Goal: Transaction & Acquisition: Purchase product/service

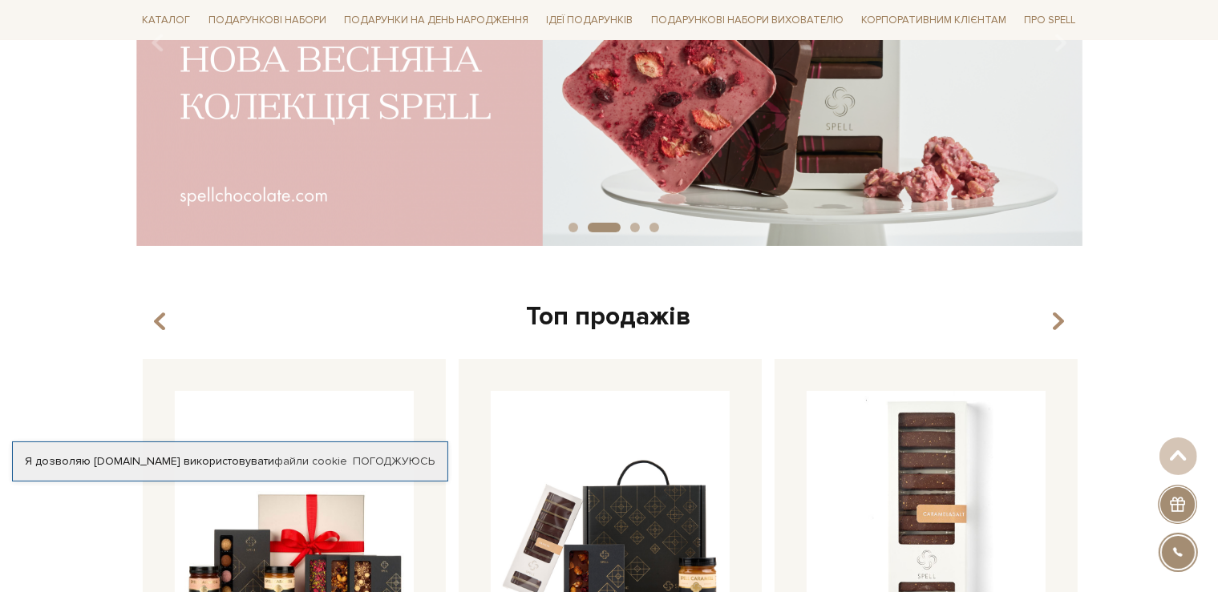
scroll to position [338, 0]
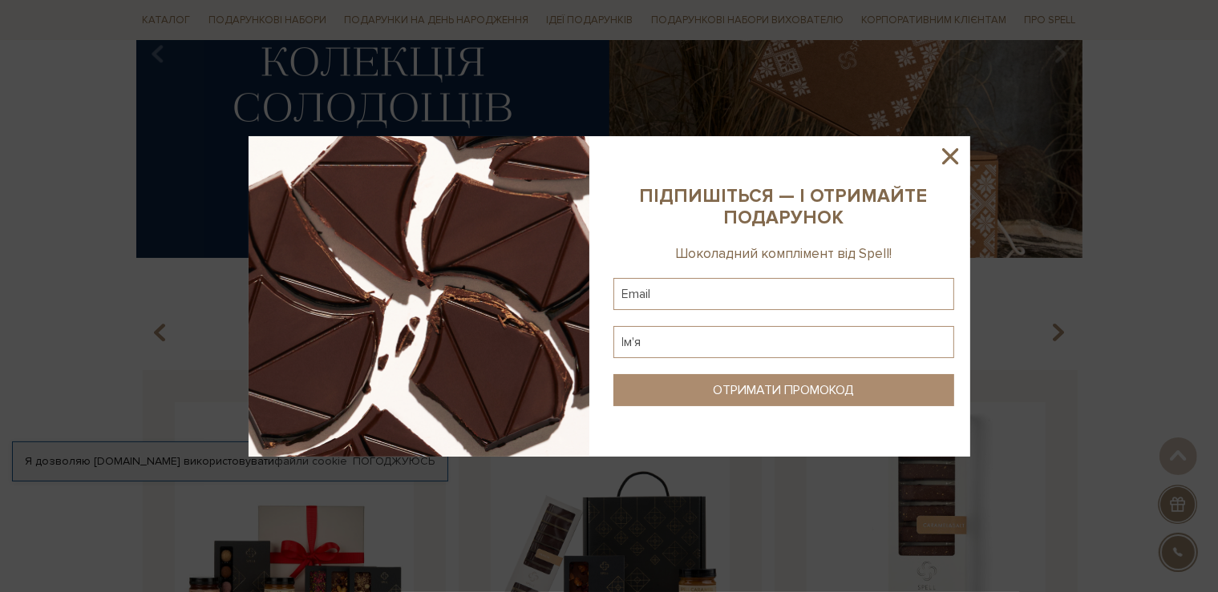
click at [948, 152] on icon at bounding box center [949, 156] width 27 height 27
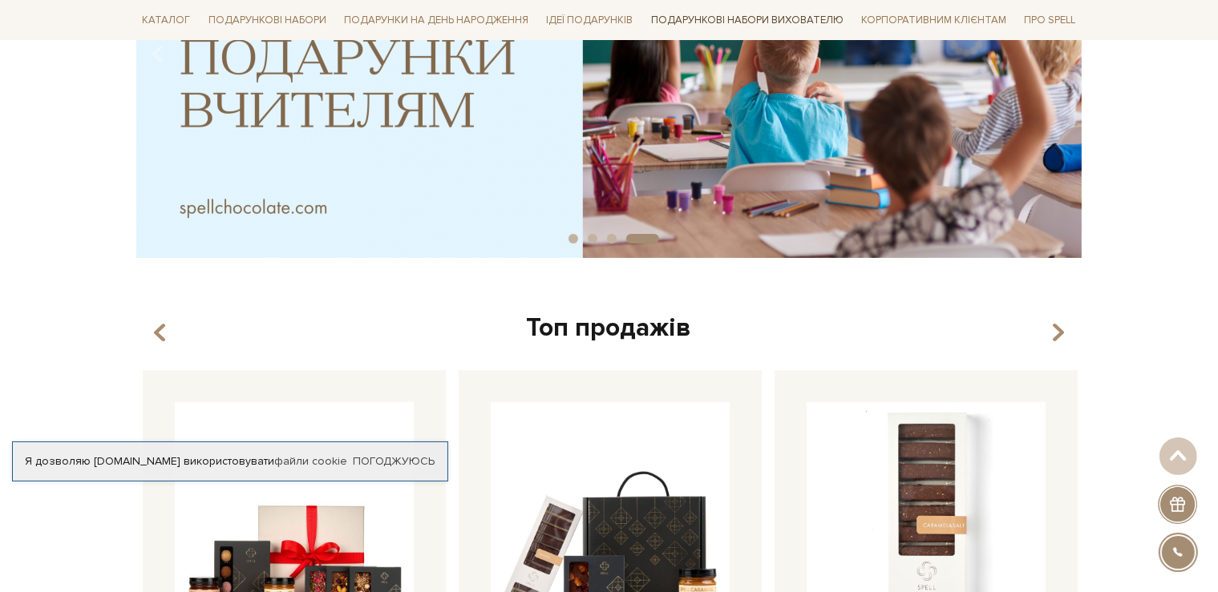
click at [799, 18] on link "Подарункові набори вихователю" at bounding box center [747, 19] width 205 height 27
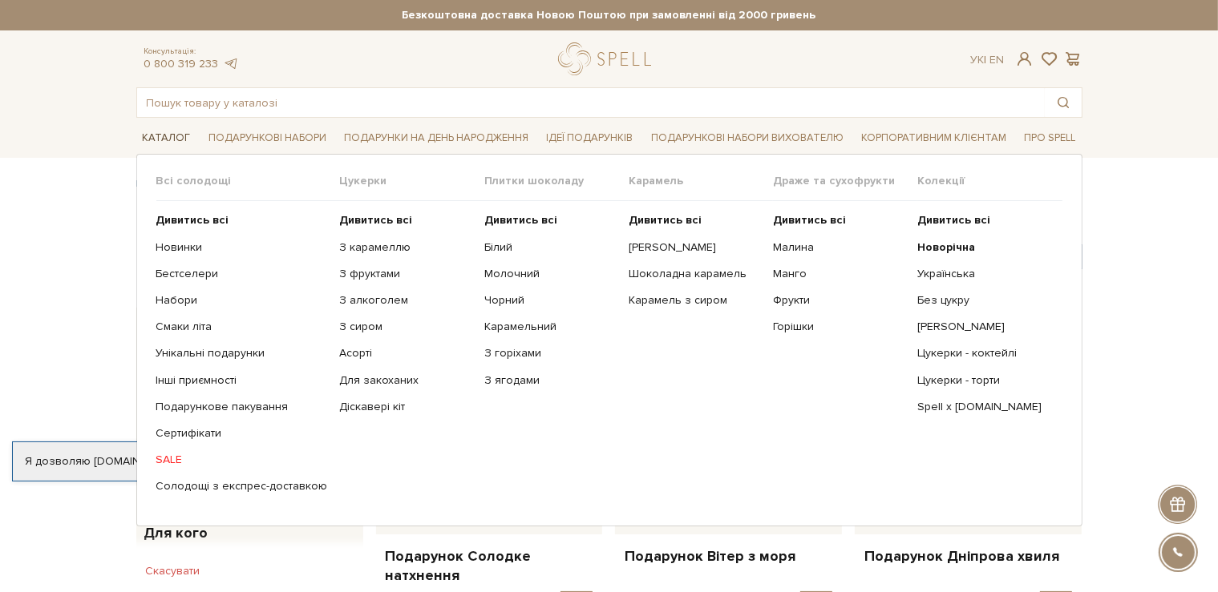
click at [169, 131] on link "Каталог" at bounding box center [166, 138] width 61 height 25
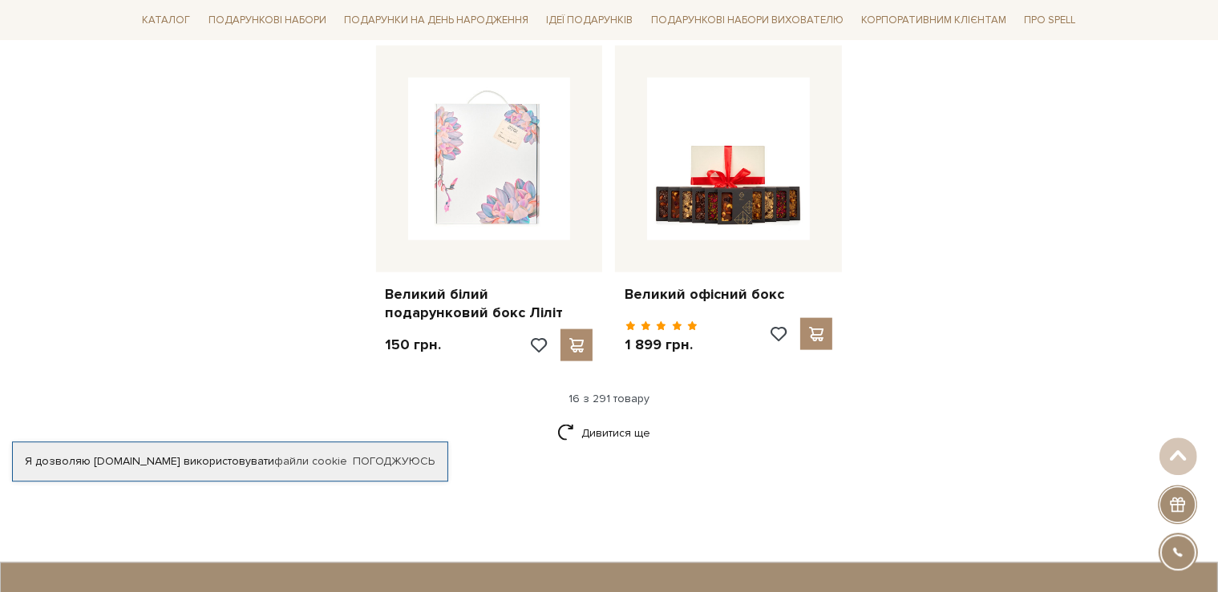
scroll to position [2032, 0]
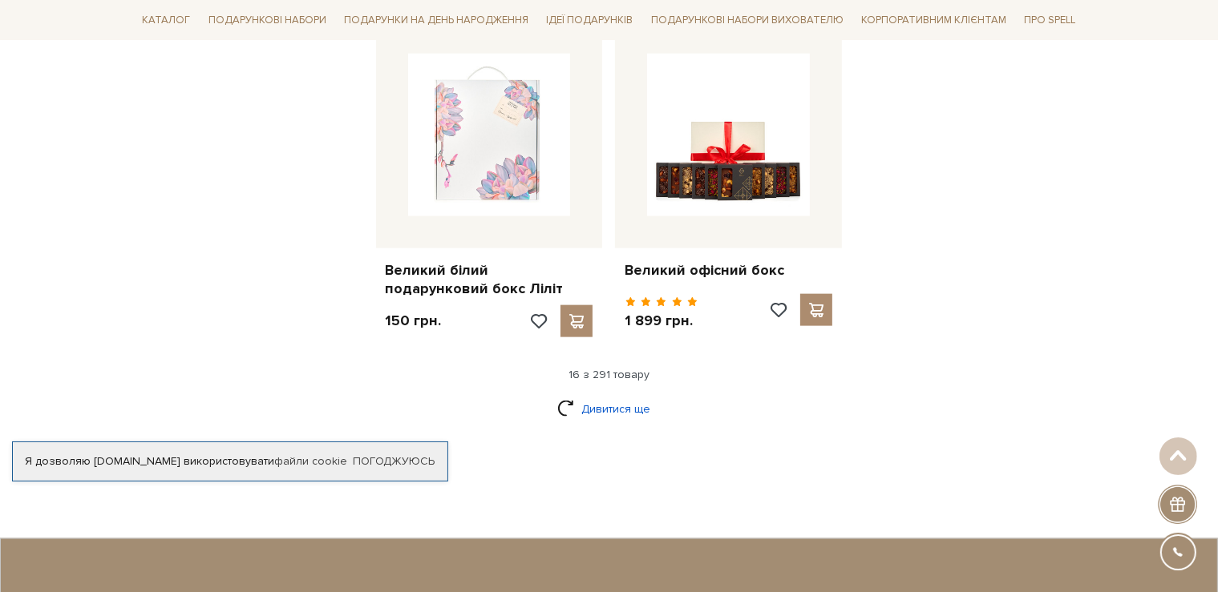
click at [619, 395] on link "Дивитися ще" at bounding box center [609, 409] width 104 height 28
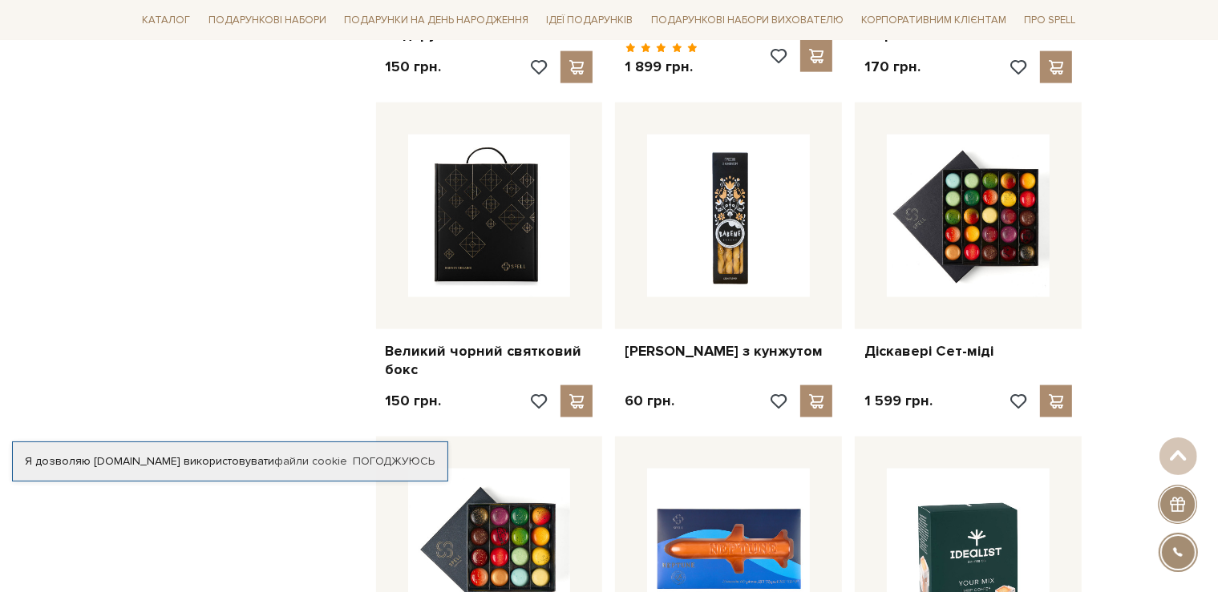
scroll to position [2540, 0]
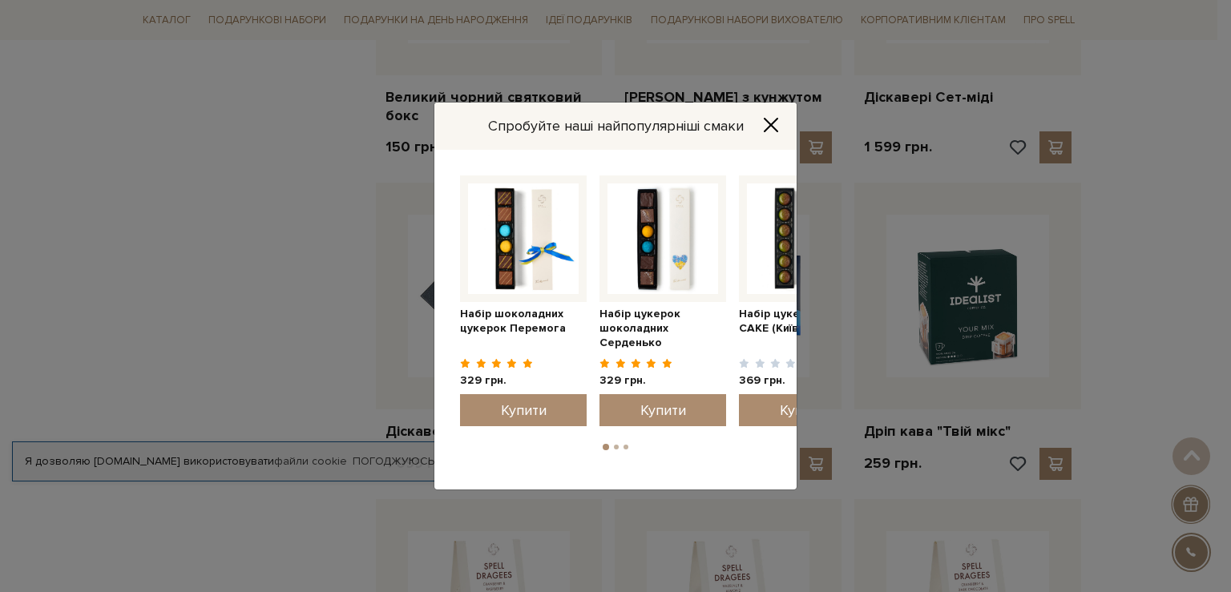
click at [767, 128] on icon "Close" at bounding box center [771, 125] width 16 height 16
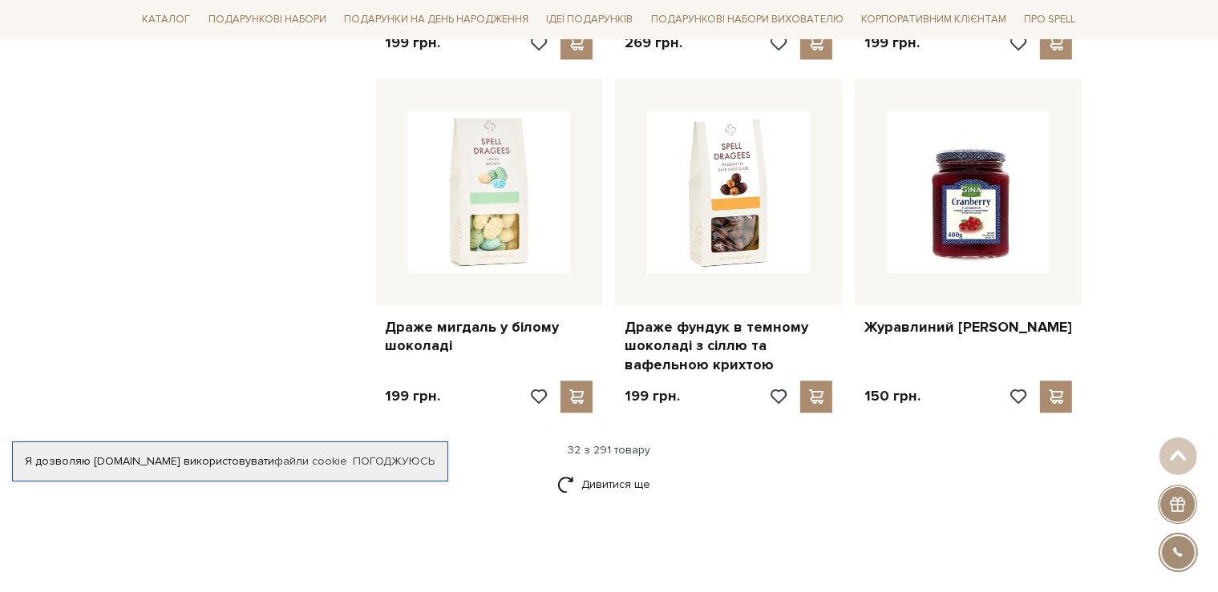
scroll to position [3725, 0]
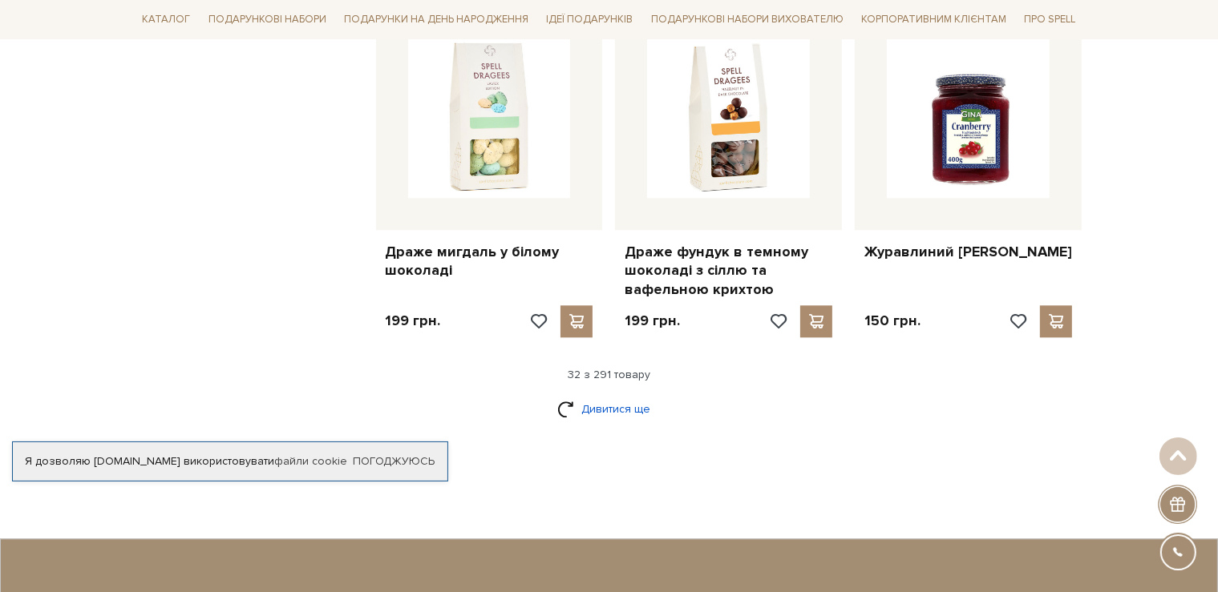
drag, startPoint x: 605, startPoint y: 377, endPoint x: 618, endPoint y: 382, distance: 14.5
click at [603, 395] on link "Дивитися ще" at bounding box center [609, 409] width 104 height 28
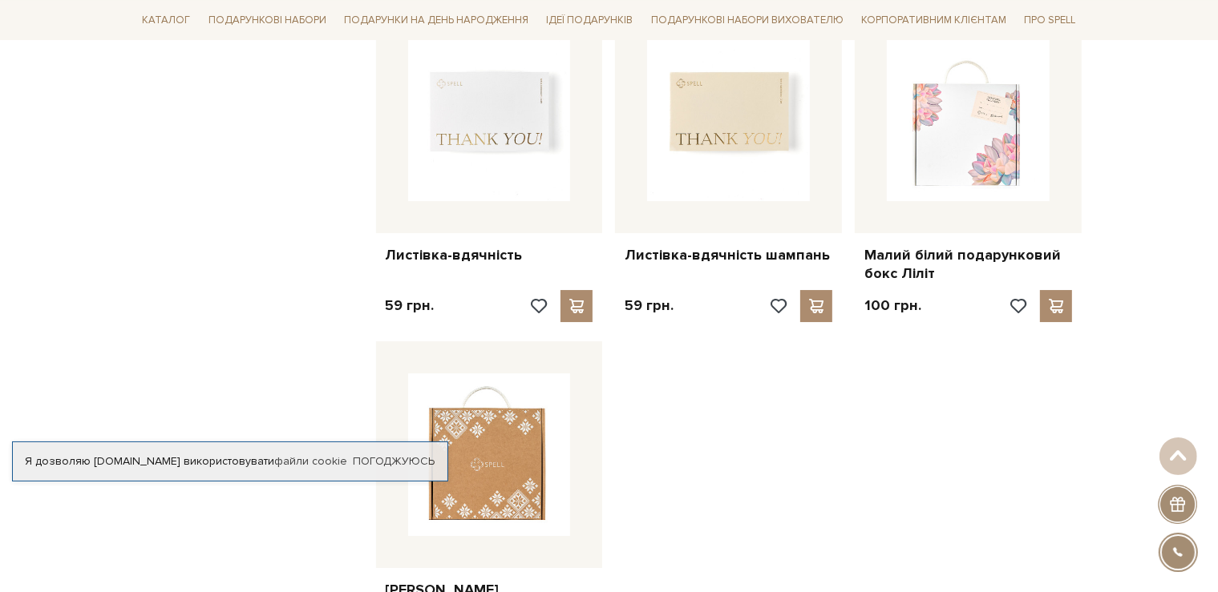
scroll to position [5587, 0]
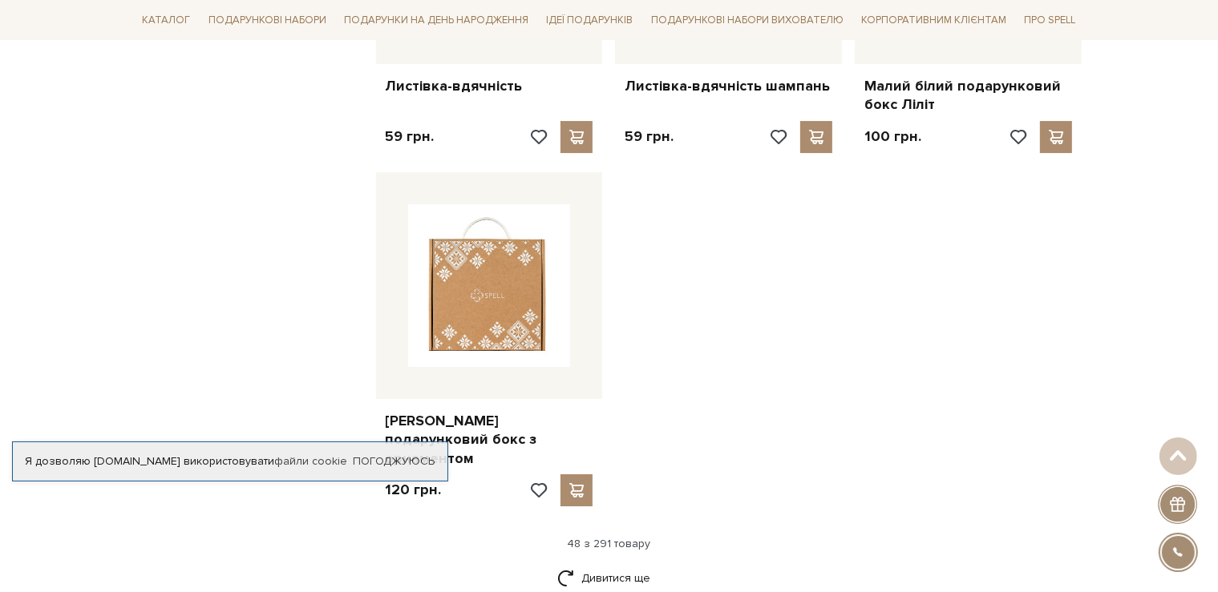
click at [624, 537] on div "48 з 291 товару" at bounding box center [609, 544] width 959 height 14
click at [606, 564] on link "Дивитися ще" at bounding box center [609, 578] width 104 height 28
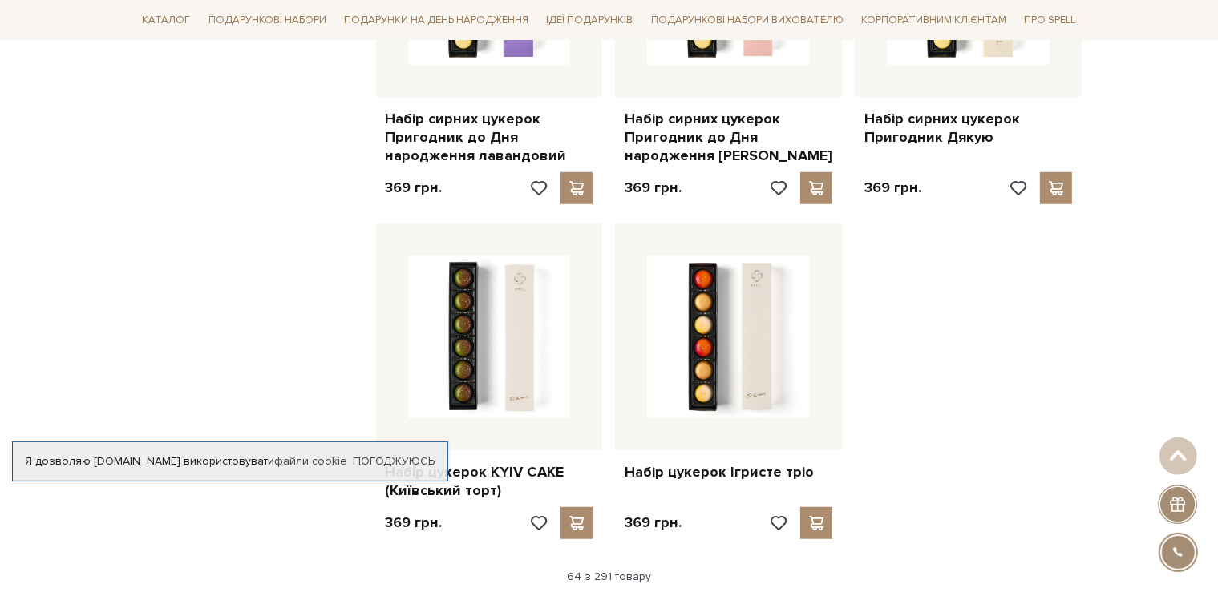
scroll to position [7450, 0]
